Goal: Task Accomplishment & Management: Manage account settings

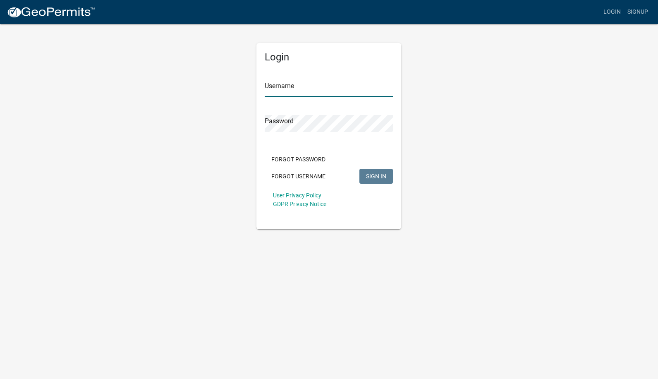
click at [273, 92] on input "Username" at bounding box center [328, 88] width 128 height 17
type input "caries"
click at [359, 169] on button "SIGN IN" at bounding box center [375, 176] width 33 height 15
click at [226, 122] on div "Login Username caries Password Forgot Password Forgot Username SIGN IN User Pri…" at bounding box center [328, 126] width 471 height 206
click at [359, 169] on button "SIGN IN" at bounding box center [375, 176] width 33 height 15
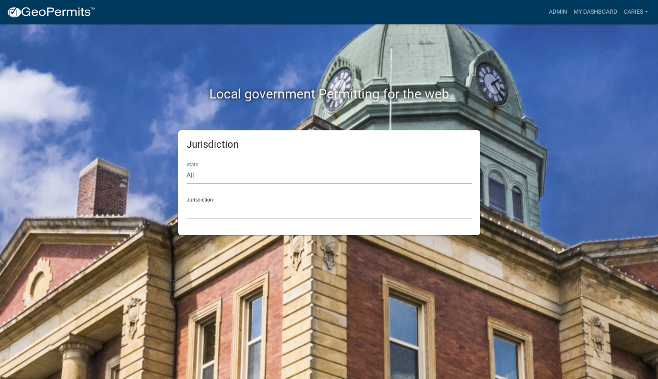
click at [217, 172] on select "All [US_STATE] [US_STATE] [US_STATE] [US_STATE] [US_STATE] [US_STATE] [US_STATE…" at bounding box center [328, 175] width 285 height 17
select select "[US_STATE]"
click at [186, 167] on select "All [US_STATE] [US_STATE] [US_STATE] [US_STATE] [US_STATE] [US_STATE] [US_STATE…" at bounding box center [328, 175] width 285 height 17
click at [228, 211] on select "[GEOGRAPHIC_DATA], [US_STATE] [GEOGRAPHIC_DATA], [US_STATE] [GEOGRAPHIC_DATA], …" at bounding box center [328, 210] width 285 height 17
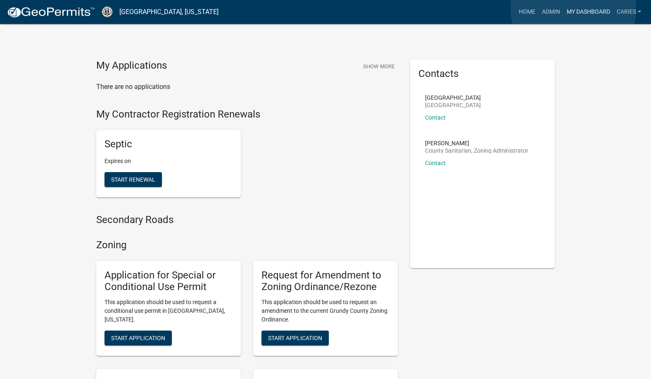
click at [574, 9] on link "My Dashboard" at bounding box center [589, 12] width 50 height 16
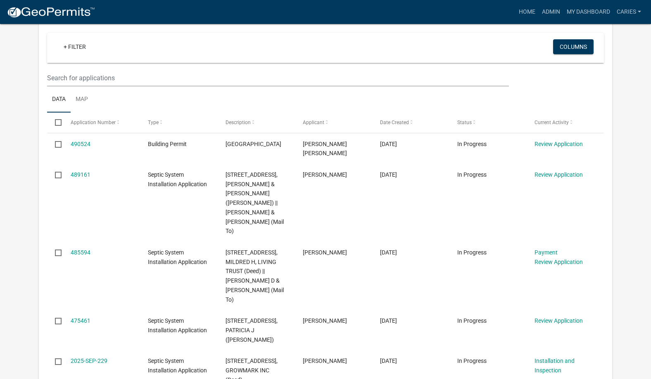
scroll to position [620, 0]
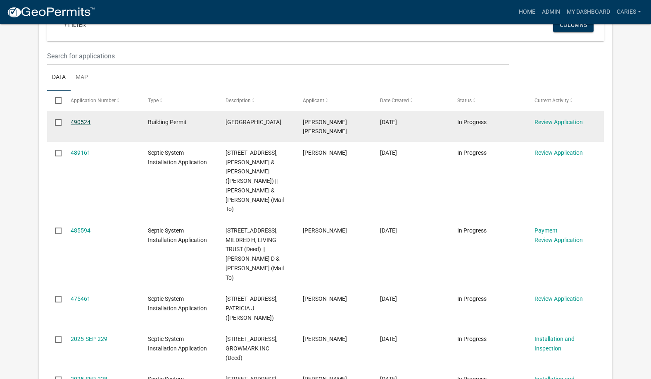
click at [80, 119] on link "490524" at bounding box center [81, 122] width 20 height 7
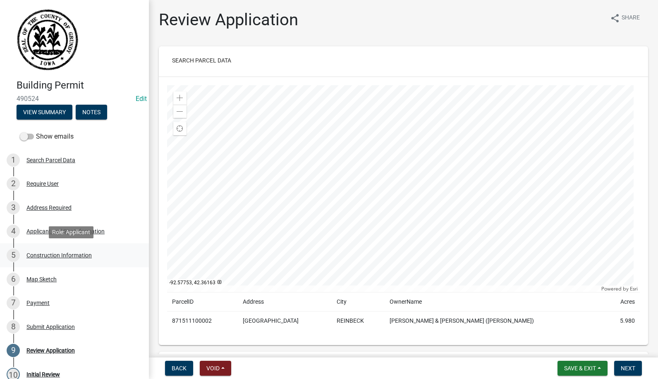
click at [38, 254] on div "Construction Information" at bounding box center [58, 255] width 65 height 6
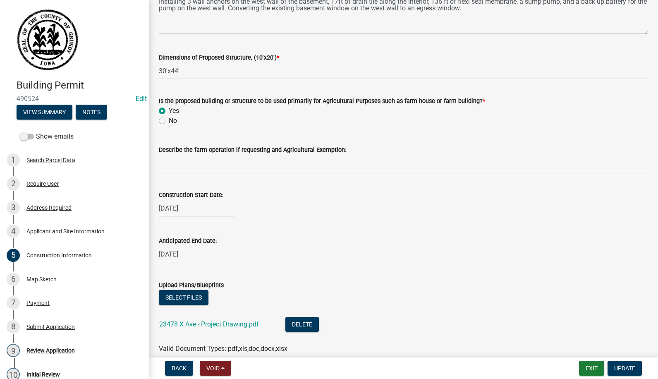
scroll to position [321, 0]
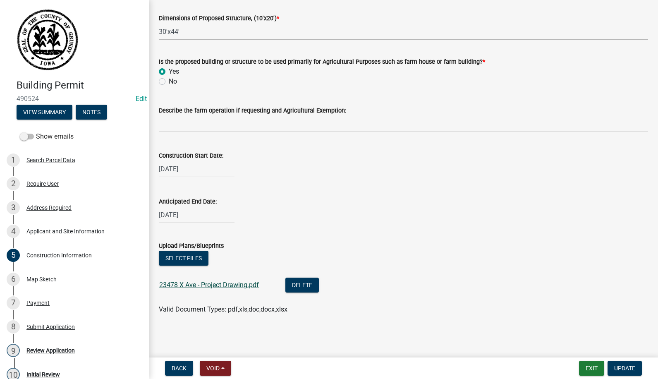
click at [235, 283] on link "23478 X Ave - Project Drawing.pdf" at bounding box center [209, 285] width 100 height 8
click at [62, 349] on div "Review Application" at bounding box center [50, 350] width 48 height 6
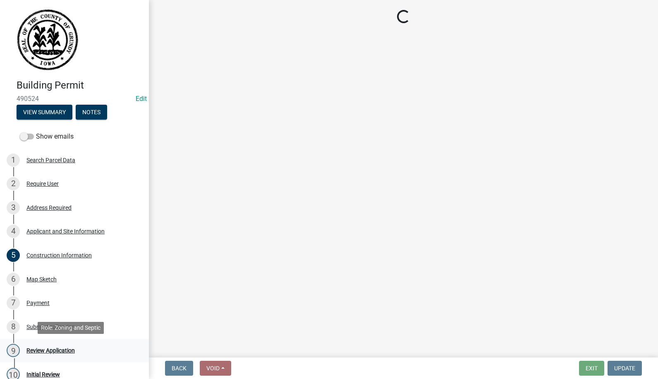
scroll to position [0, 0]
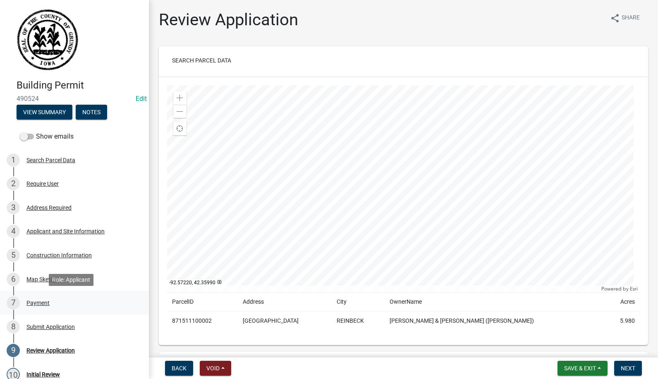
click at [33, 303] on div "Payment" at bounding box center [37, 303] width 23 height 6
click at [32, 303] on div "Payment" at bounding box center [37, 303] width 23 height 6
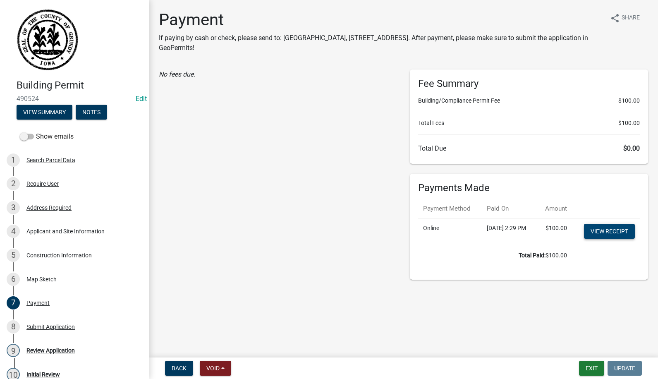
click at [607, 238] on link "View receipt" at bounding box center [609, 231] width 51 height 15
click at [599, 238] on link "View receipt" at bounding box center [609, 231] width 51 height 15
click at [212, 363] on button "Void" at bounding box center [215, 367] width 31 height 15
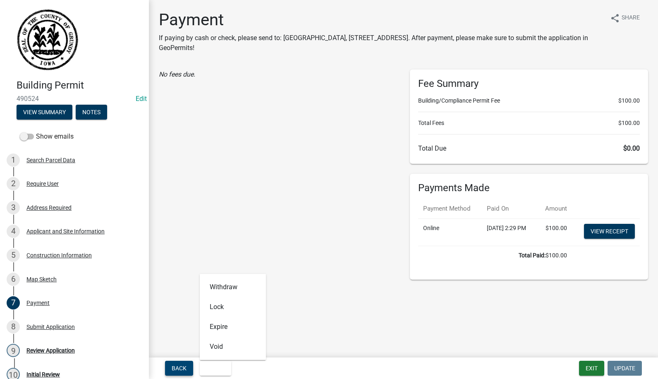
click at [182, 367] on span "Back" at bounding box center [179, 368] width 15 height 7
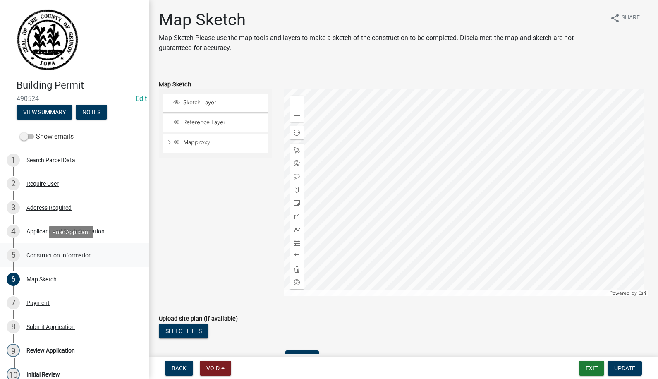
click at [77, 253] on div "Construction Information" at bounding box center [58, 255] width 65 height 6
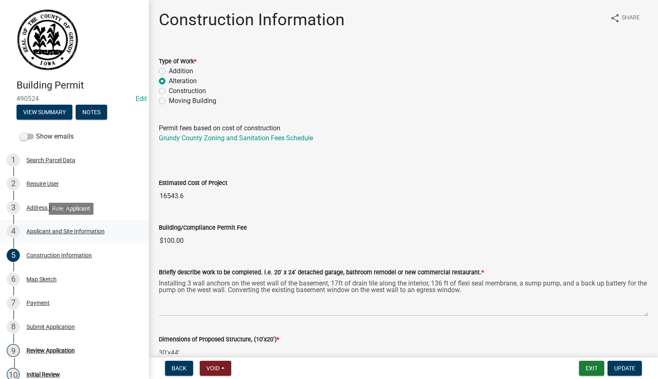
click at [38, 229] on div "Applicant and Site Information" at bounding box center [65, 231] width 78 height 6
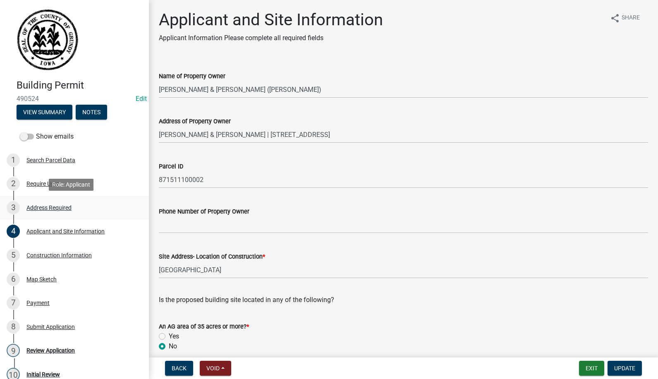
click at [45, 205] on div "Address Required" at bounding box center [48, 208] width 45 height 6
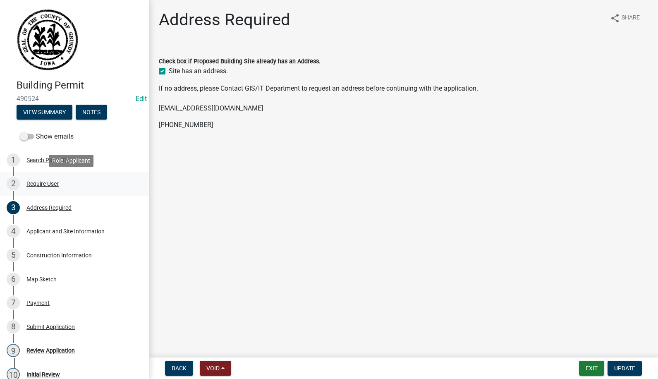
click at [40, 183] on div "Require User" at bounding box center [42, 184] width 32 height 6
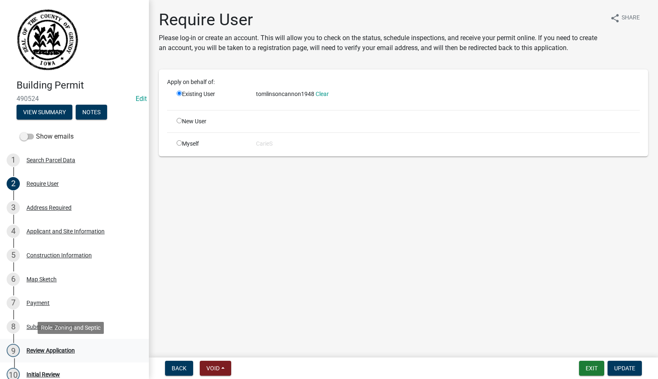
click at [43, 348] on div "Review Application" at bounding box center [50, 350] width 48 height 6
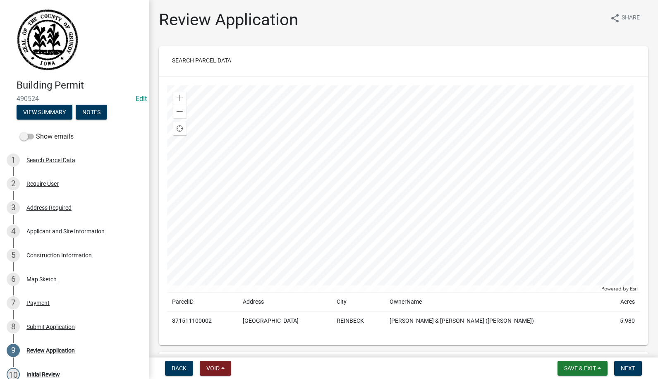
click at [16, 61] on link at bounding box center [71, 40] width 129 height 66
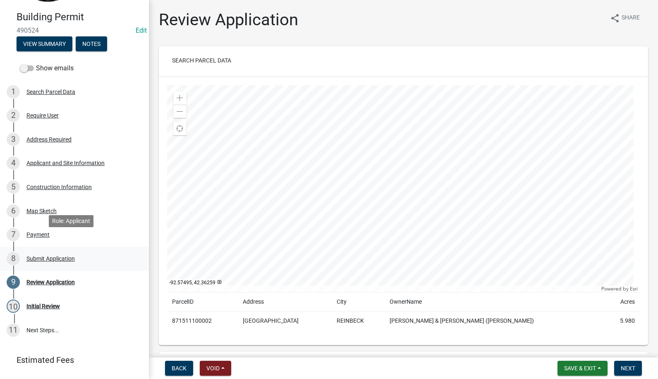
scroll to position [83, 0]
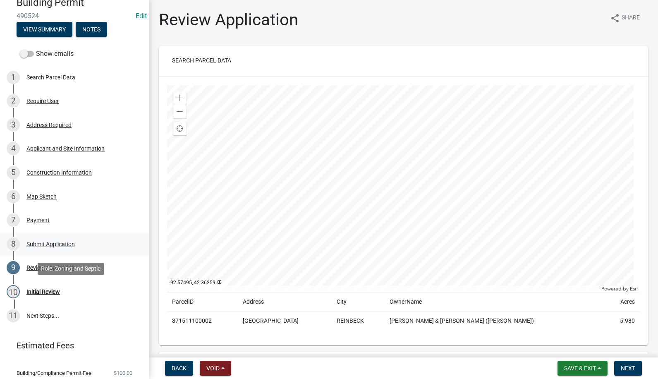
click at [44, 290] on div "Initial Review" at bounding box center [42, 291] width 33 height 6
click at [36, 219] on div "Payment" at bounding box center [37, 220] width 23 height 6
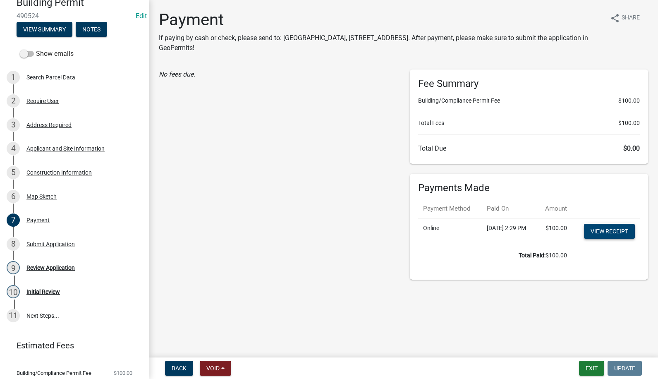
click at [605, 238] on link "View receipt" at bounding box center [609, 231] width 51 height 15
click at [224, 367] on button "Void" at bounding box center [215, 367] width 31 height 15
click at [212, 346] on button "Void" at bounding box center [233, 346] width 66 height 20
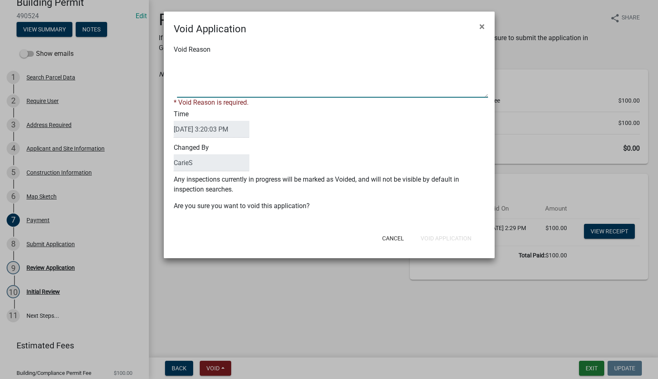
click at [207, 73] on textarea "Void Reason" at bounding box center [332, 76] width 311 height 41
type textarea "Not required"
click at [438, 240] on form "Void Application × Void Reason * Void Reason is required. Time 10/09/2025 3:20:…" at bounding box center [329, 131] width 331 height 239
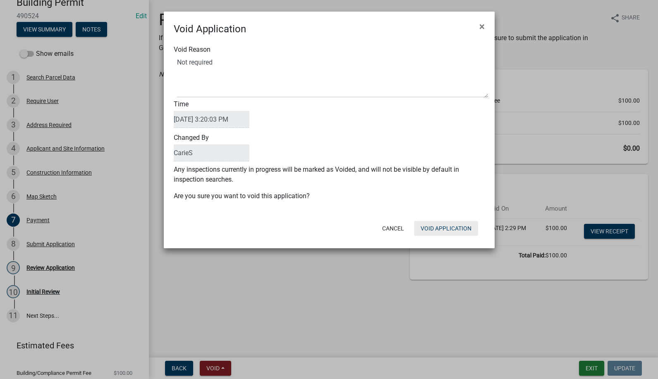
click at [442, 225] on button "Void Application" at bounding box center [446, 228] width 64 height 15
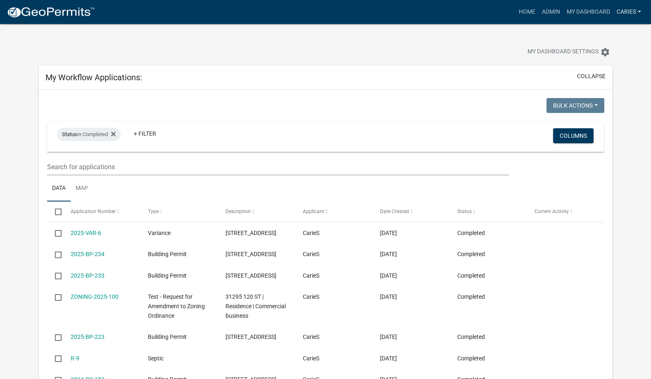
click at [625, 10] on link "CarieS" at bounding box center [629, 12] width 31 height 16
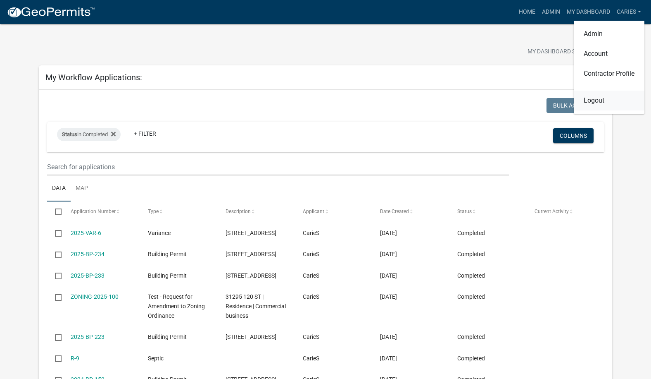
click at [587, 101] on link "Logout" at bounding box center [609, 101] width 71 height 20
